Goal: Task Accomplishment & Management: Manage account settings

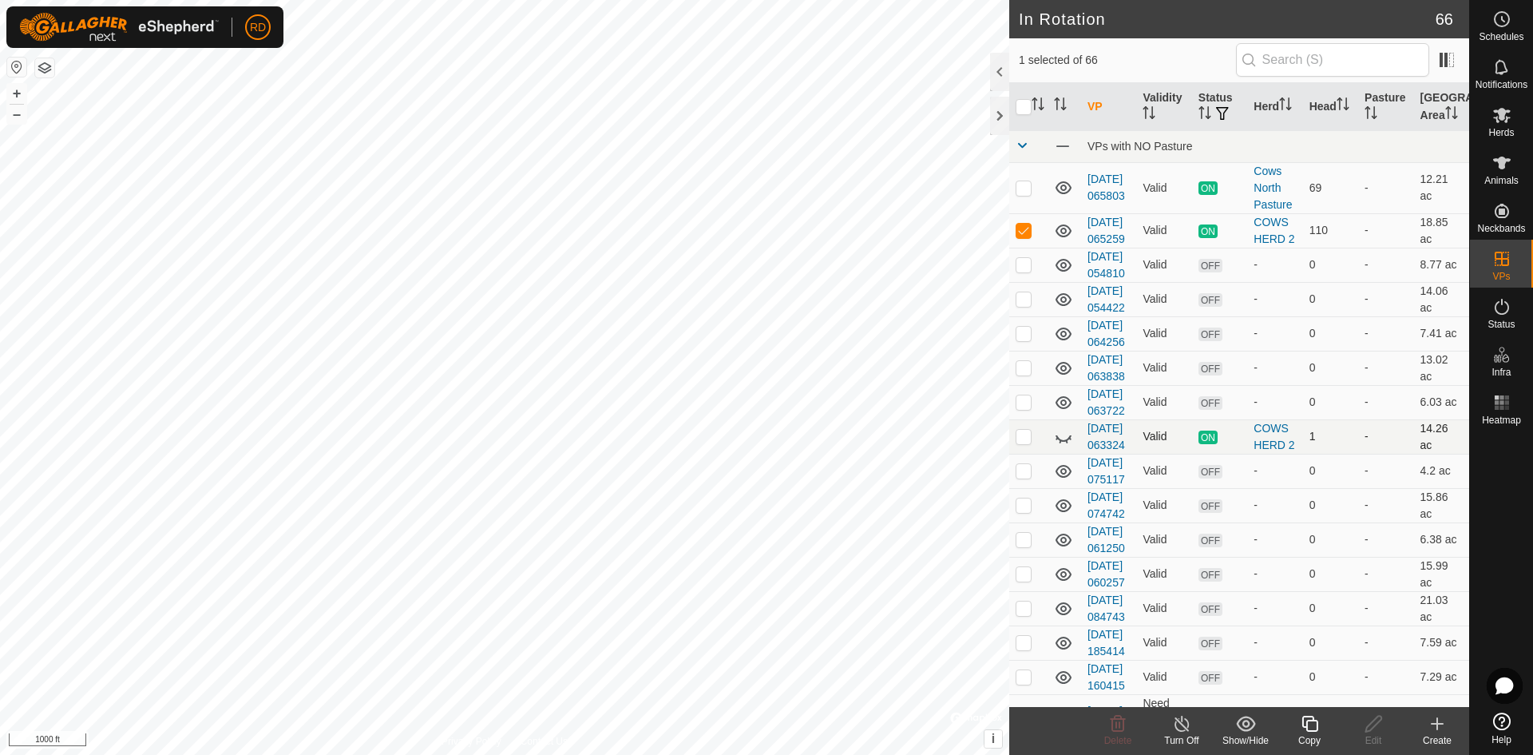
click at [1017, 442] on p-checkbox at bounding box center [1024, 436] width 16 height 13
checkbox input "false"
click at [1019, 236] on p-checkbox at bounding box center [1024, 230] width 16 height 13
click at [1029, 236] on p-checkbox at bounding box center [1024, 230] width 16 height 13
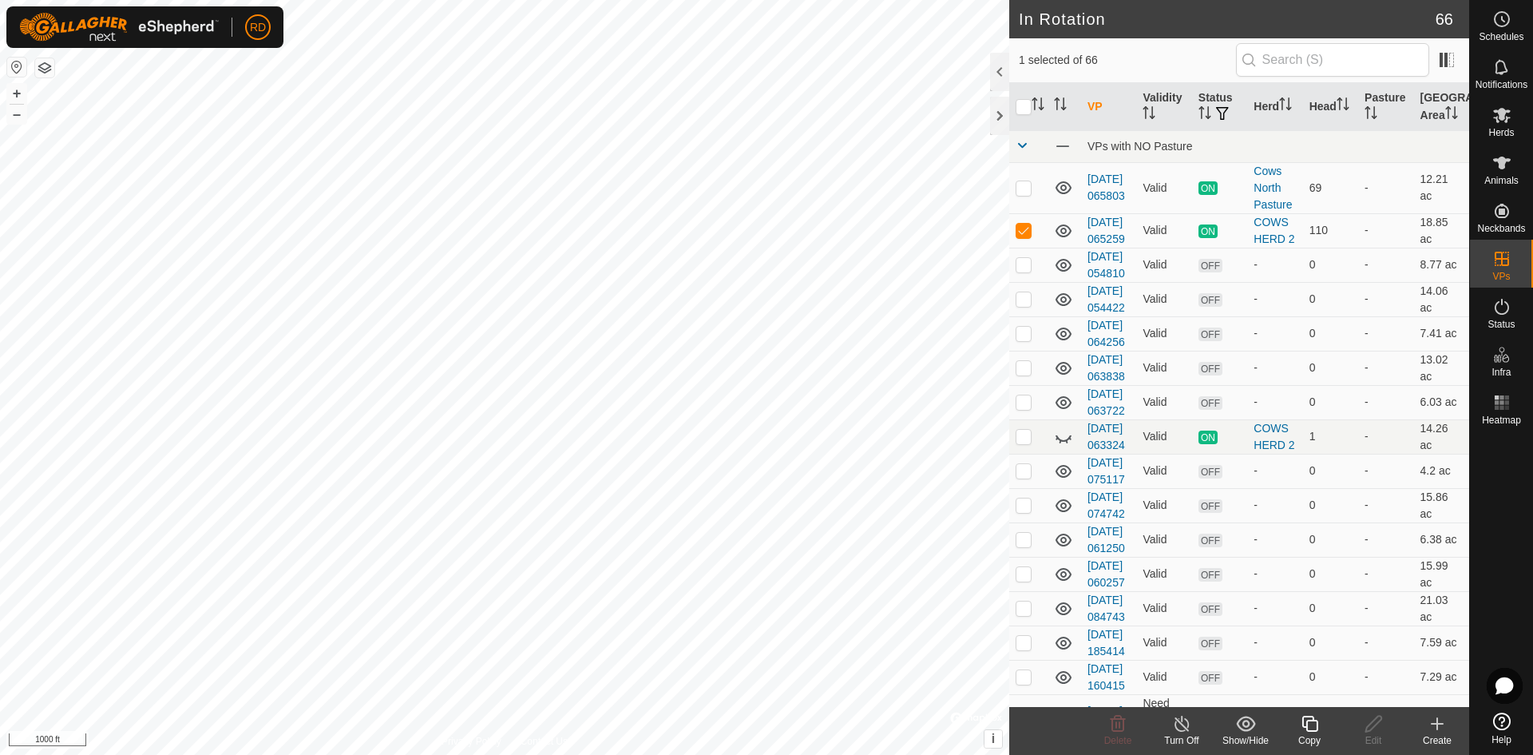
click at [6, 90] on div "[DATE] 065259 Type: Inclusion Zone 110 Animals + – ⇧ i © Mapbox , © OpenStreetM…" at bounding box center [505, 377] width 1010 height 755
click at [14, 92] on button "+" at bounding box center [16, 93] width 19 height 19
click at [15, 92] on button "+" at bounding box center [16, 93] width 19 height 19
click at [1021, 236] on p-checkbox at bounding box center [1024, 230] width 16 height 13
checkbox input "false"
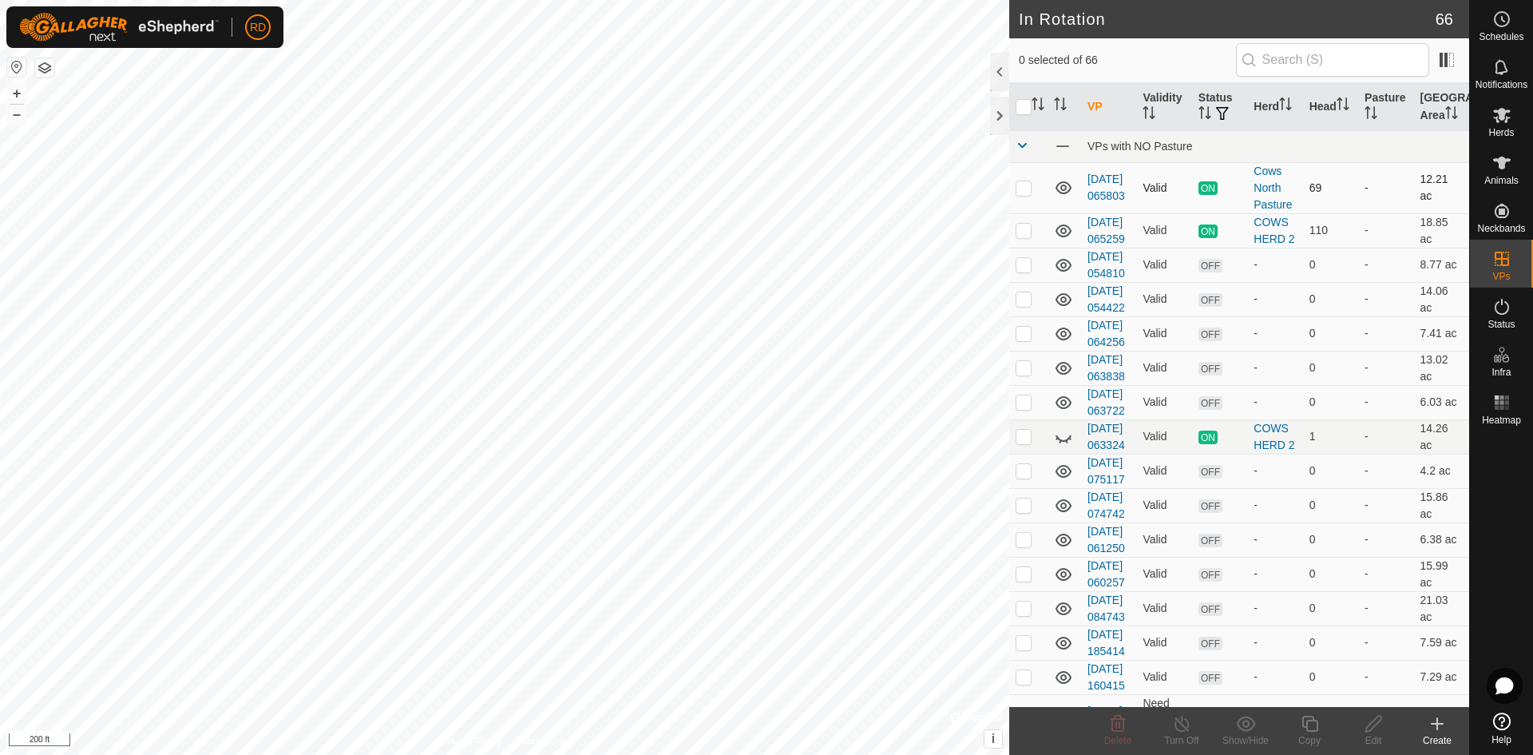
click at [1023, 184] on p-checkbox at bounding box center [1024, 187] width 16 height 13
click at [1209, 12] on div "In Rotation 66 1 selected of 66 VP Validity Status Herd Head Pasture Grazing Ar…" at bounding box center [735, 377] width 1470 height 755
click at [1159, 0] on html "RD Schedules Notifications Herds Animals Neckbands VPs Status Infra Heatmap Hel…" at bounding box center [766, 377] width 1533 height 755
click at [1025, 189] on p-checkbox at bounding box center [1024, 187] width 16 height 13
checkbox input "false"
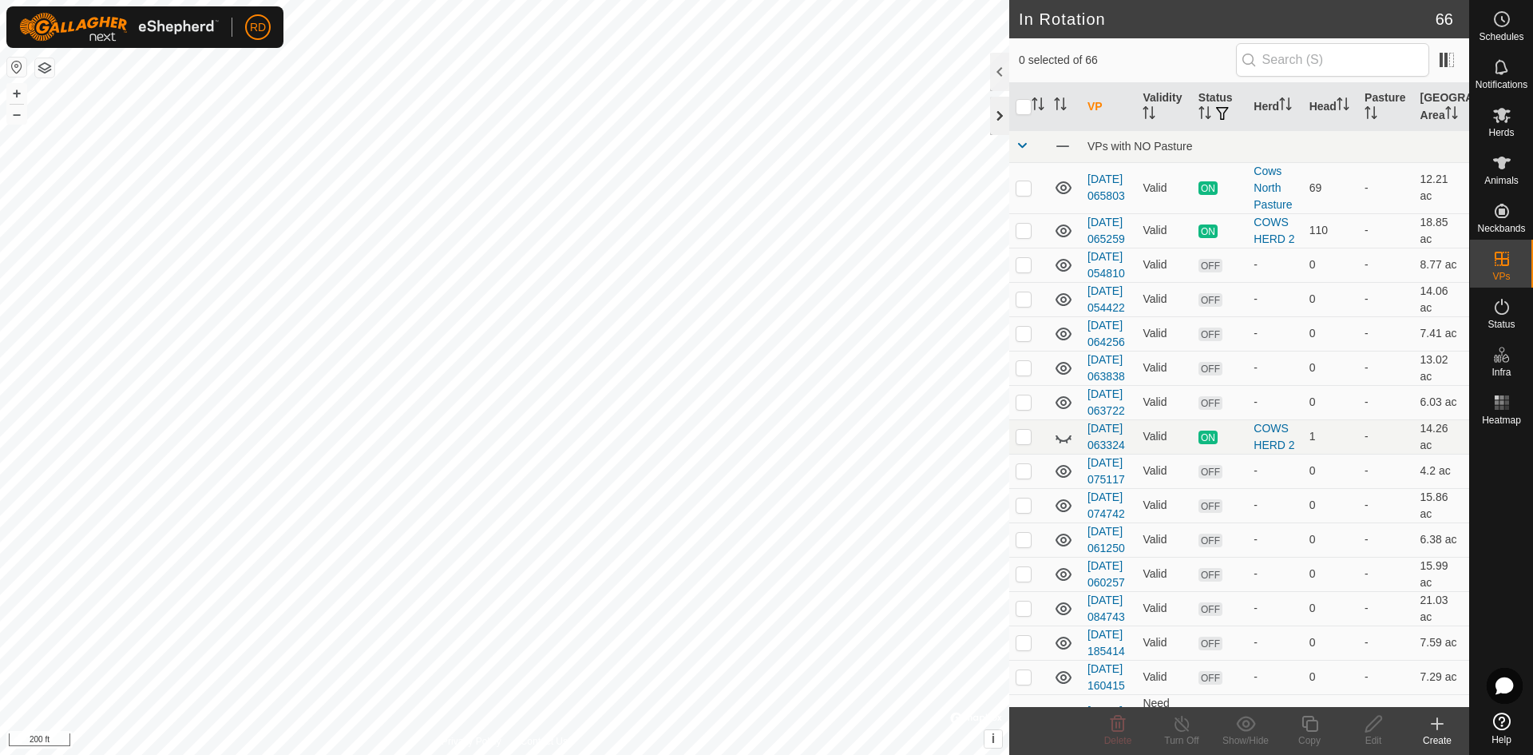
click at [995, 114] on div at bounding box center [999, 116] width 19 height 38
